Goal: Task Accomplishment & Management: Use online tool/utility

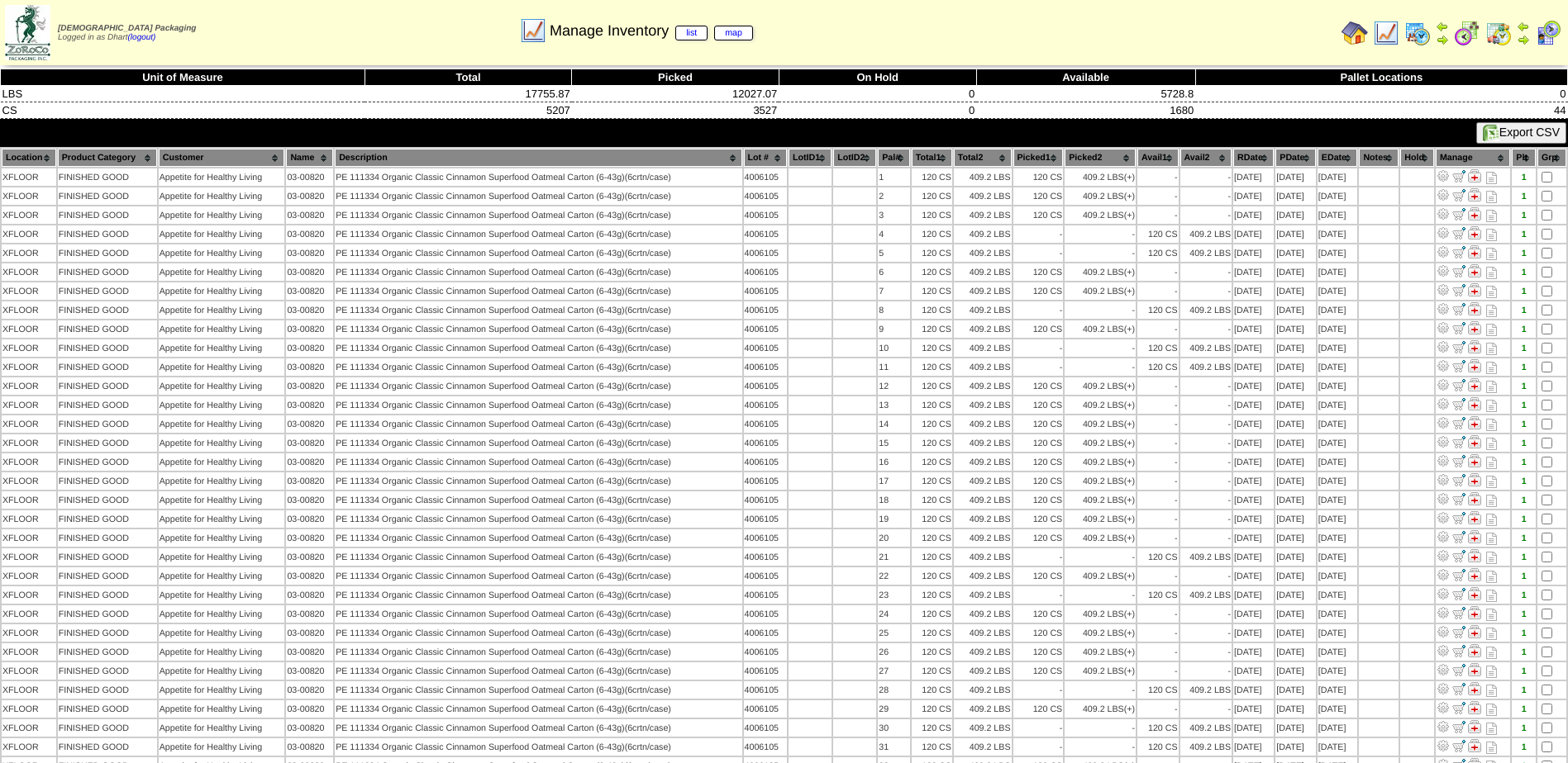
click at [1462, 37] on img at bounding box center [1467, 33] width 27 height 27
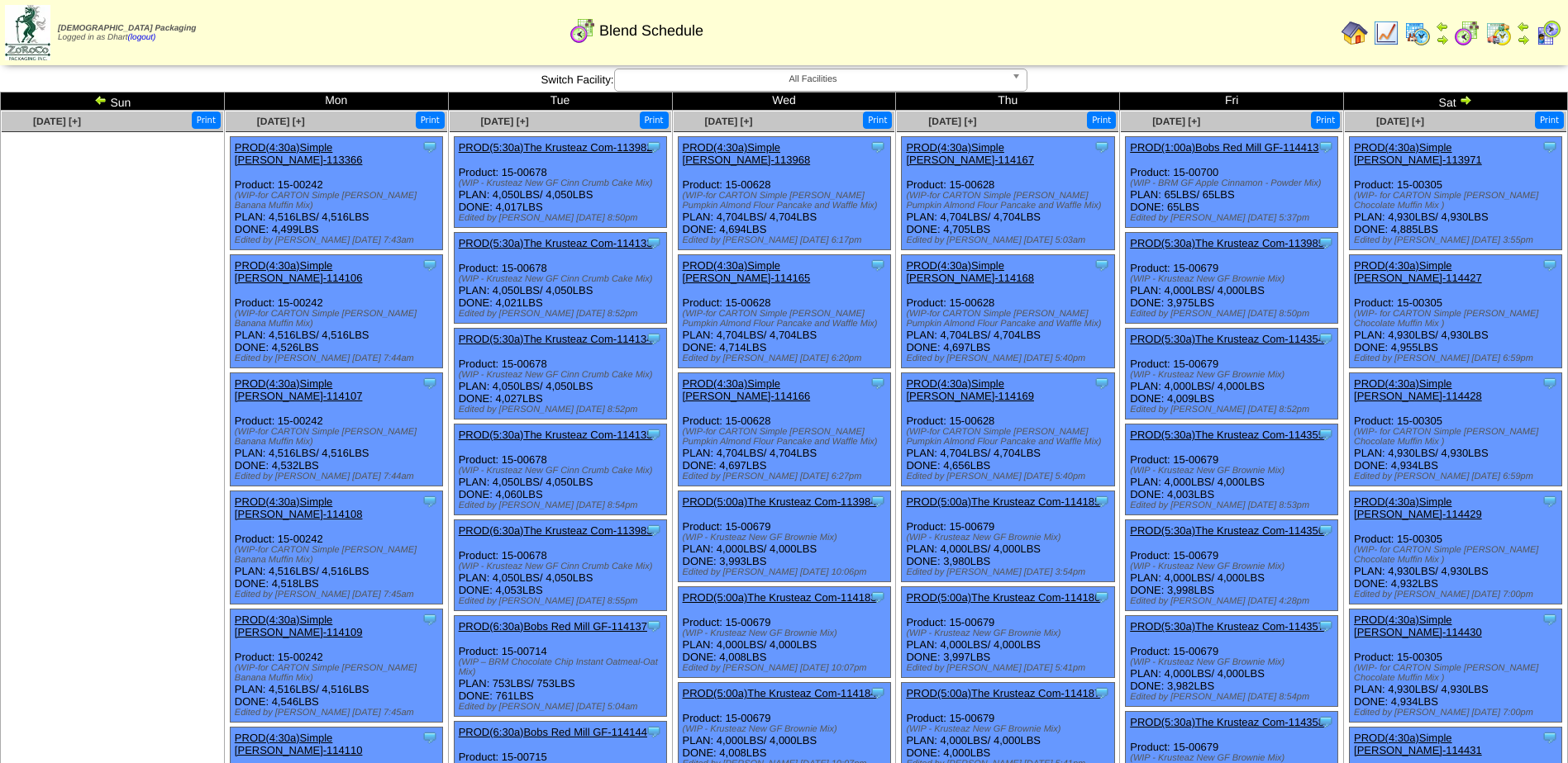
click at [97, 102] on img at bounding box center [101, 100] width 13 height 13
click at [309, 149] on link "PROD(4:30a)Simple Mills-113366" at bounding box center [298, 153] width 128 height 25
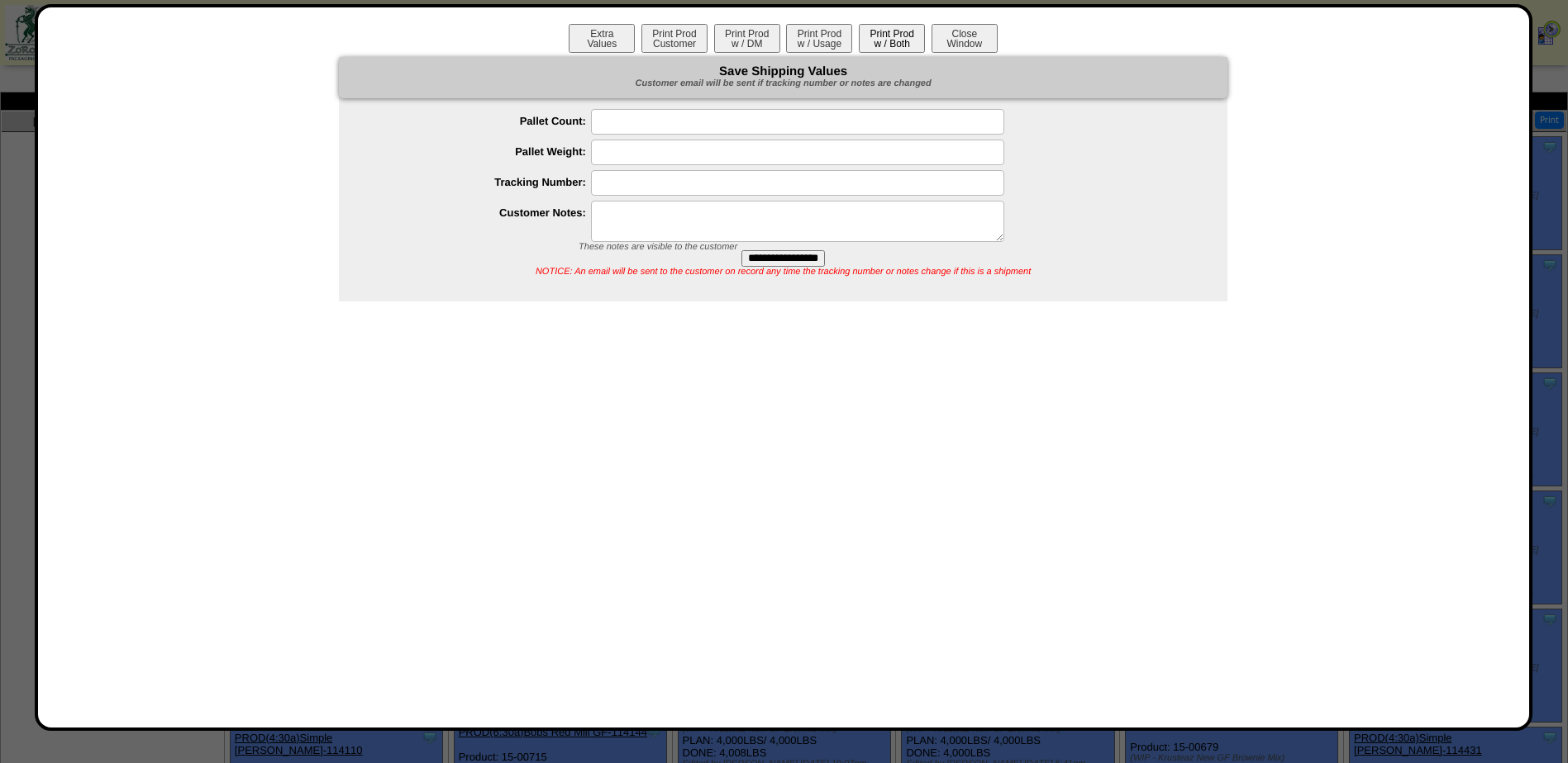
click at [897, 33] on button "Print Prod w / Both" at bounding box center [892, 38] width 66 height 29
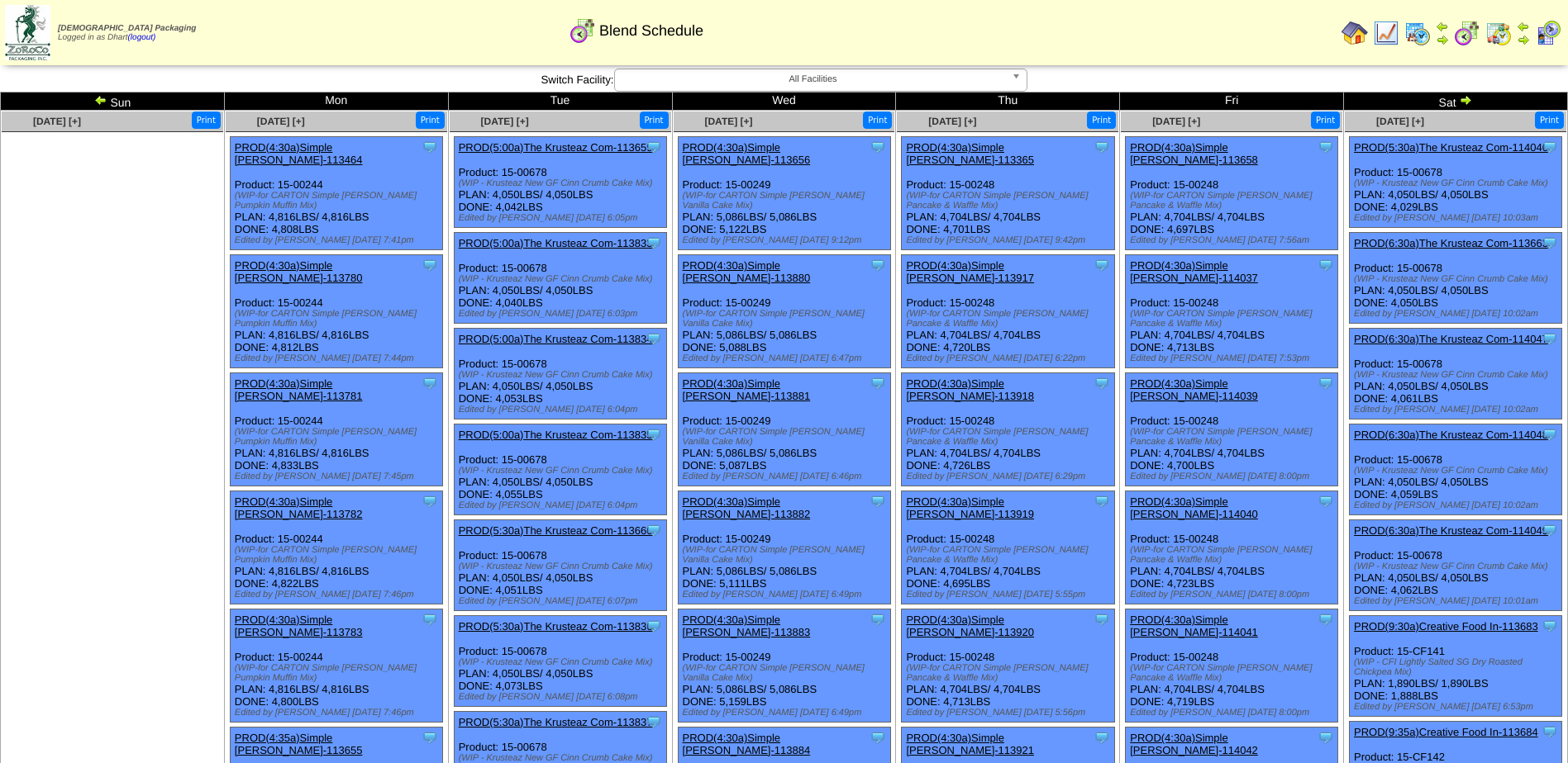
click at [1453, 103] on td "Sat" at bounding box center [1455, 102] width 224 height 18
click at [1472, 95] on img at bounding box center [1465, 100] width 13 height 13
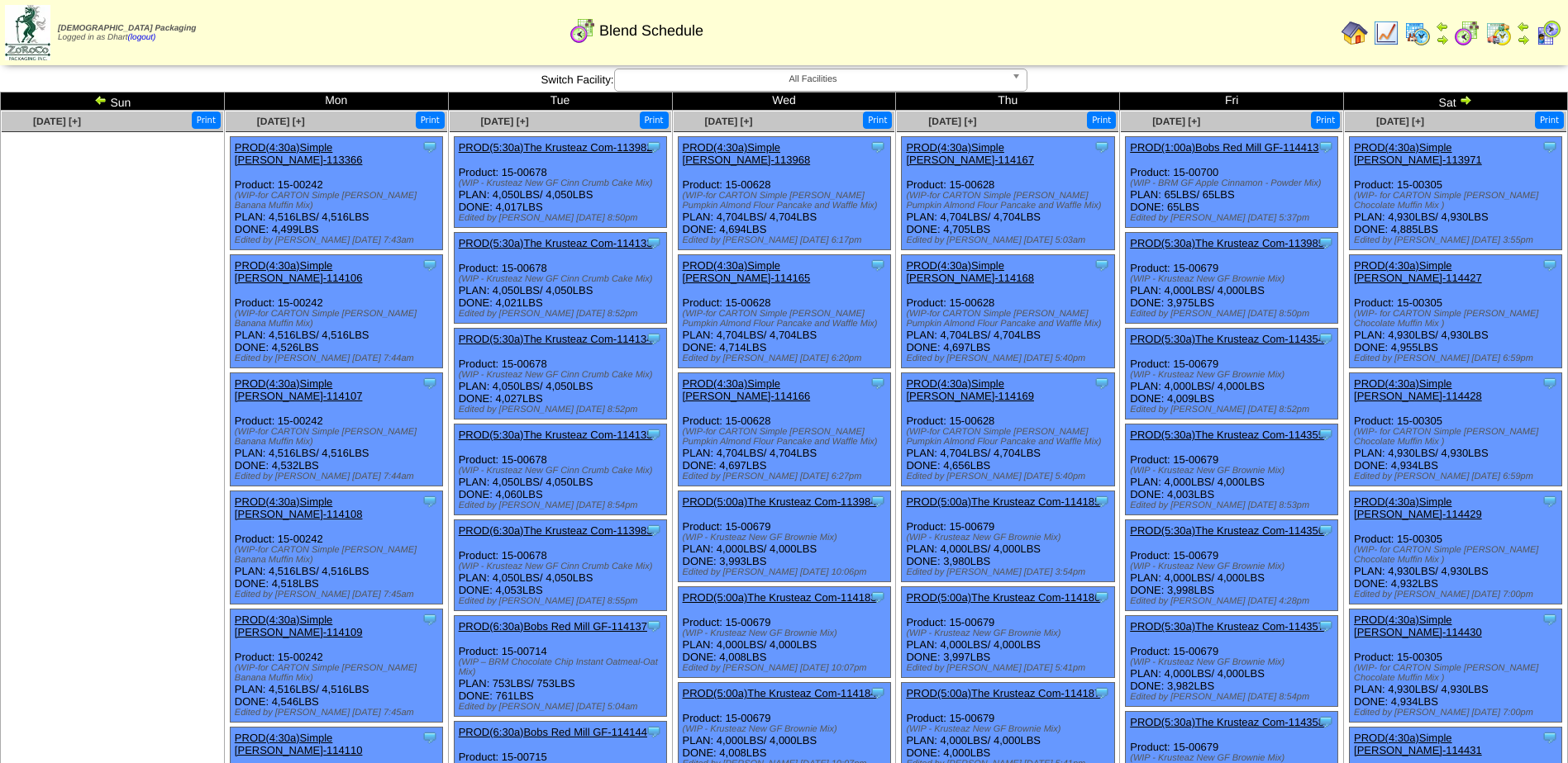
click at [1408, 31] on img at bounding box center [1418, 33] width 27 height 27
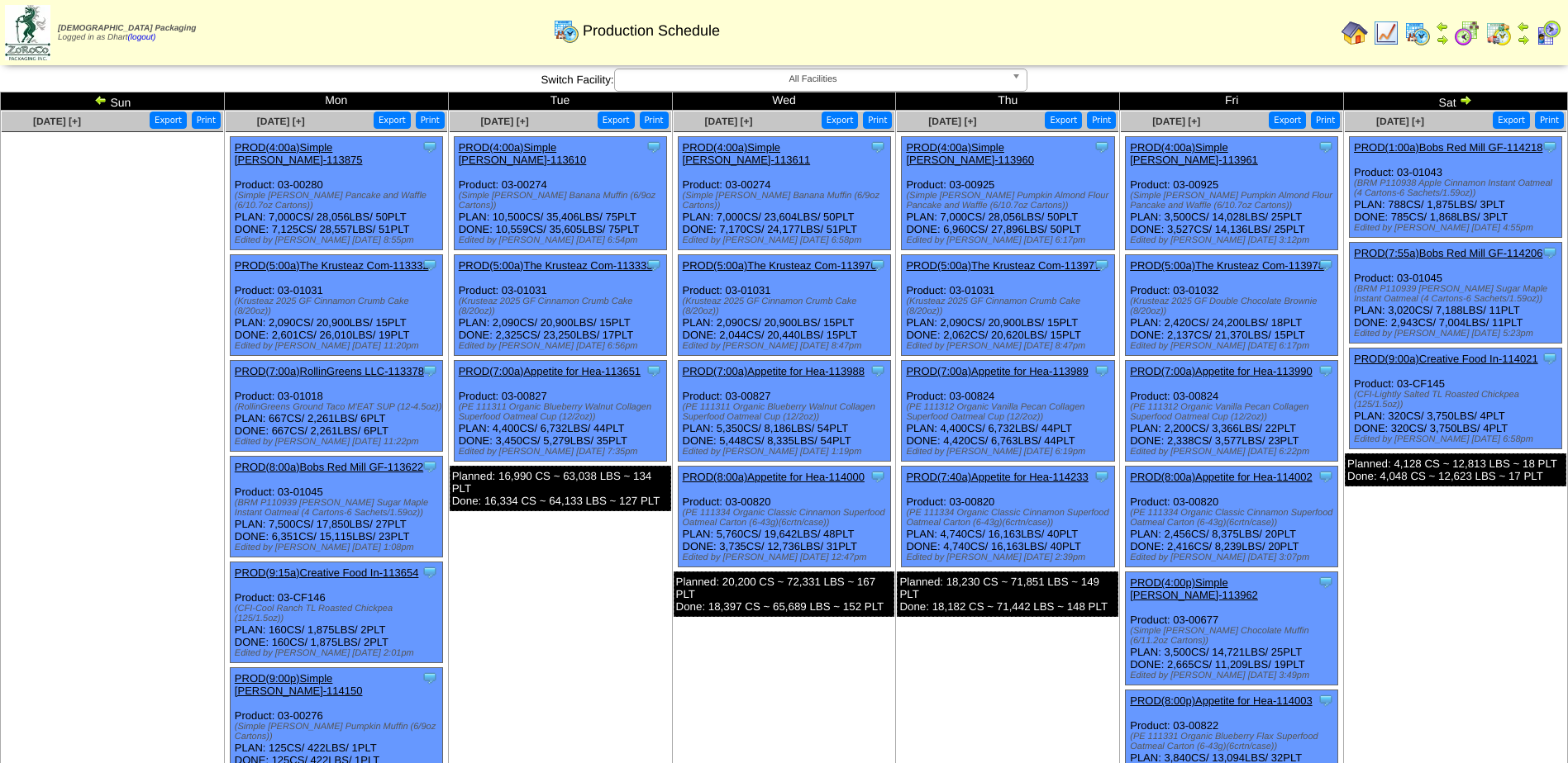
click at [101, 101] on img at bounding box center [101, 100] width 13 height 13
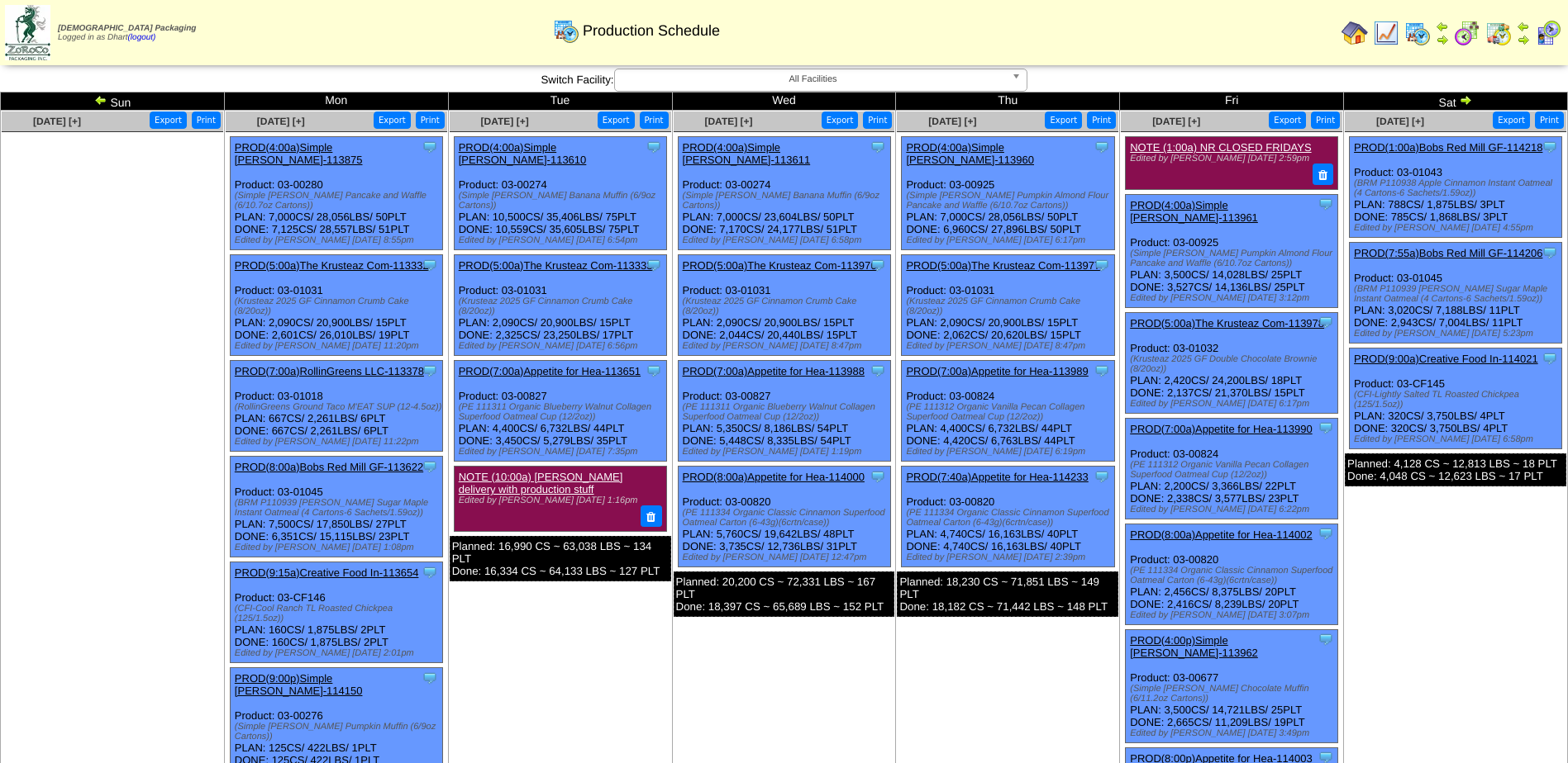
click at [273, 151] on link "PROD(4:00a)Simple [PERSON_NAME]-113875" at bounding box center [298, 153] width 128 height 25
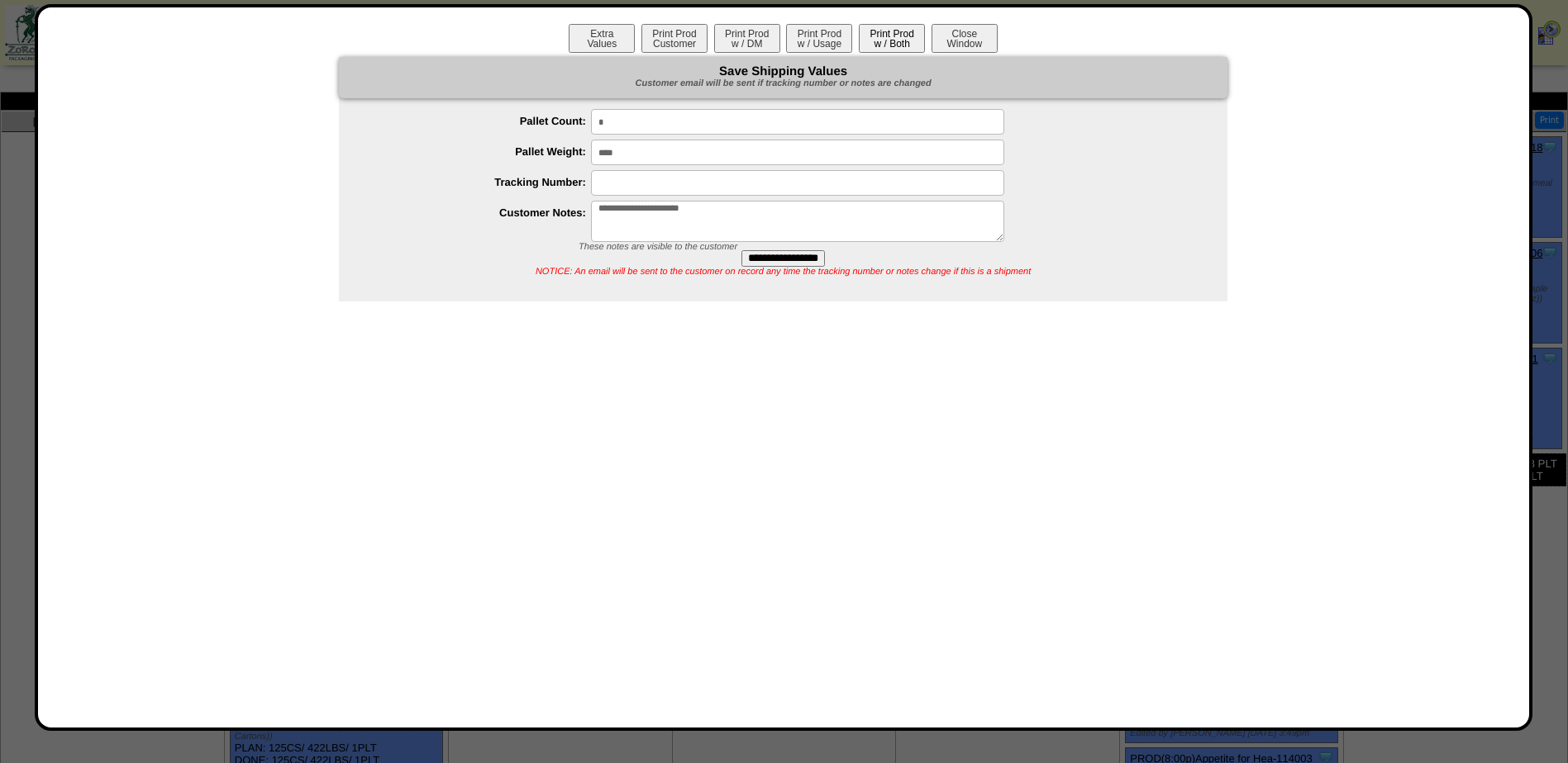
click at [886, 38] on button "Print Prod w / Both" at bounding box center [892, 38] width 66 height 29
